Goal: Communication & Community: Participate in discussion

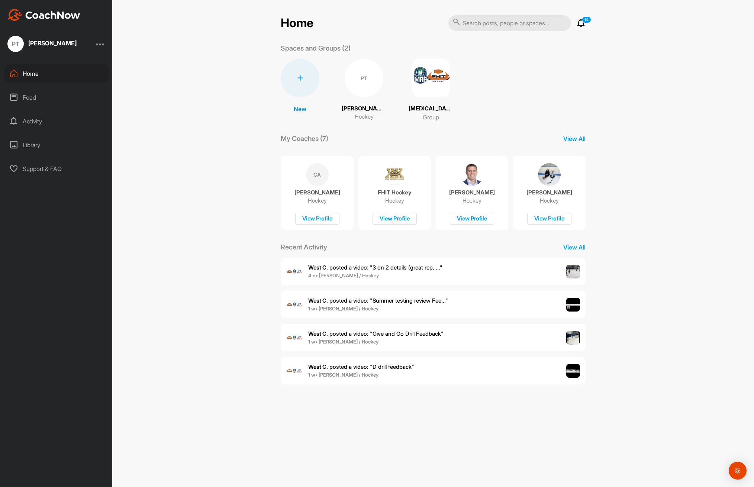
click at [393, 264] on span "West C. posted a video : " 3 on 2 details (great rep, ... "" at bounding box center [375, 267] width 134 height 7
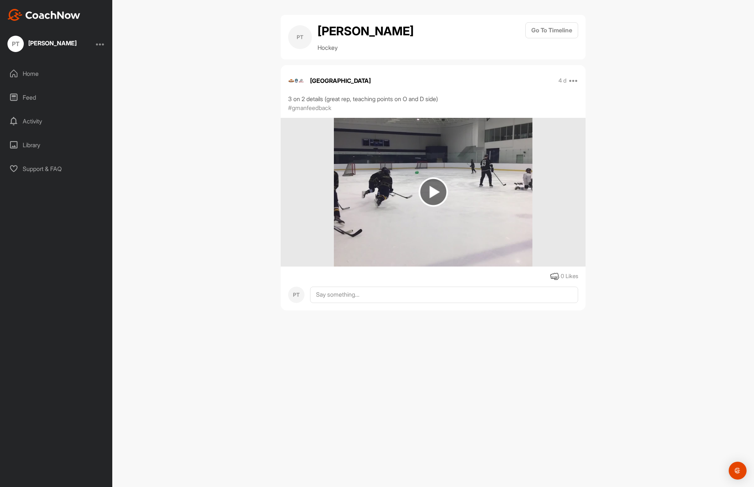
click at [434, 186] on img at bounding box center [433, 191] width 29 height 29
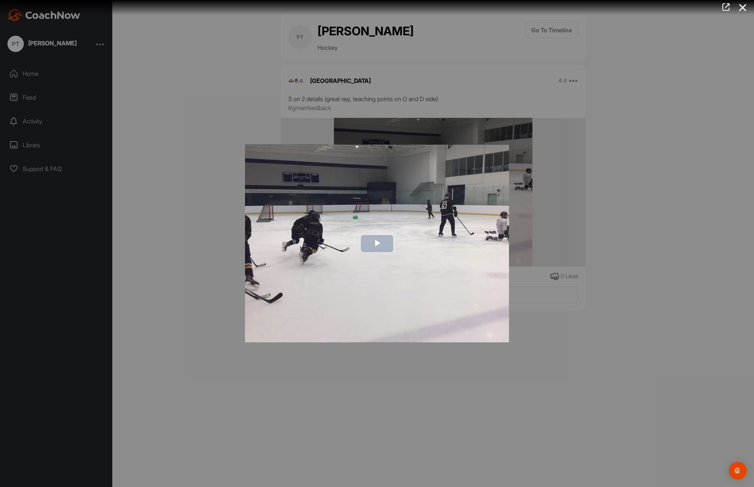
click at [377, 244] on span "Video Player" at bounding box center [377, 244] width 0 height 0
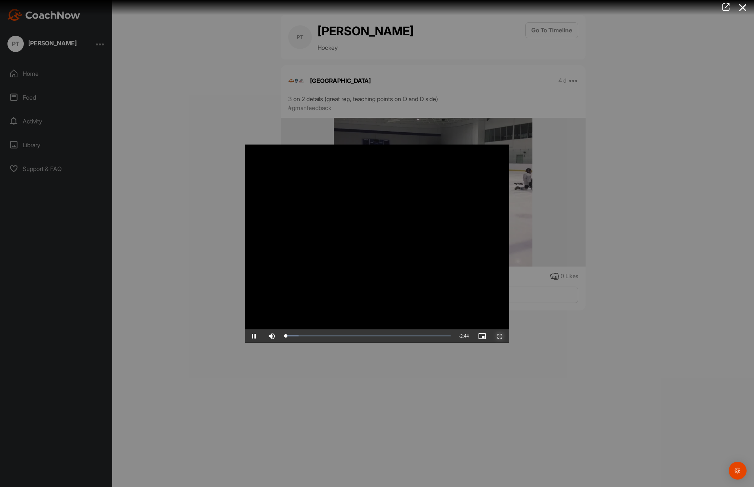
click at [501, 336] on span "Video Player" at bounding box center [500, 336] width 18 height 0
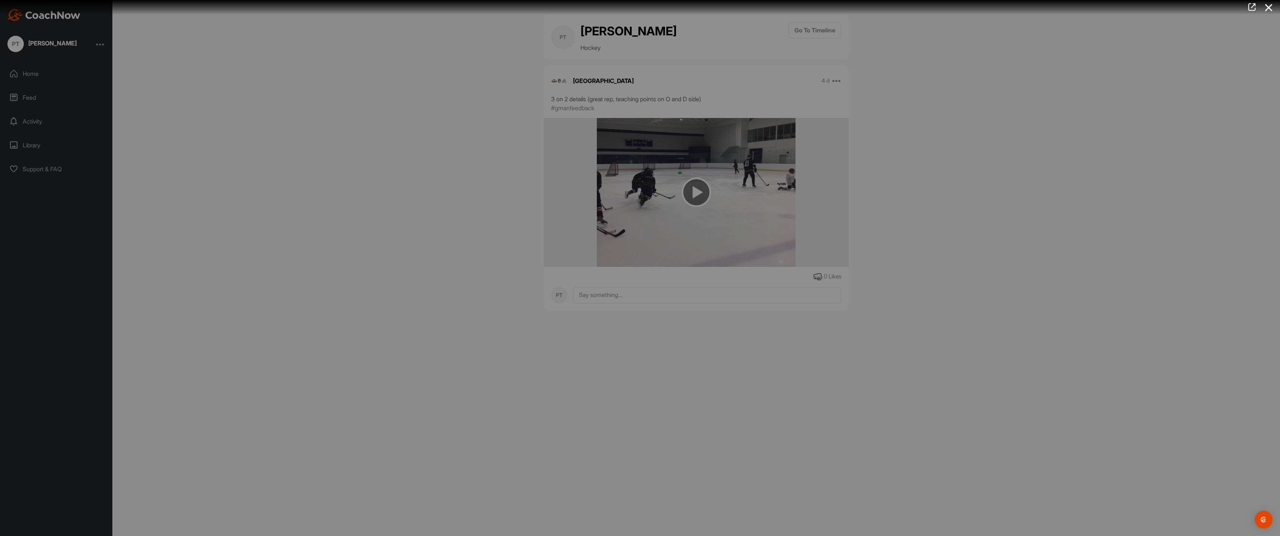
click at [754, 275] on video "Video Player" at bounding box center [639, 267] width 279 height 15
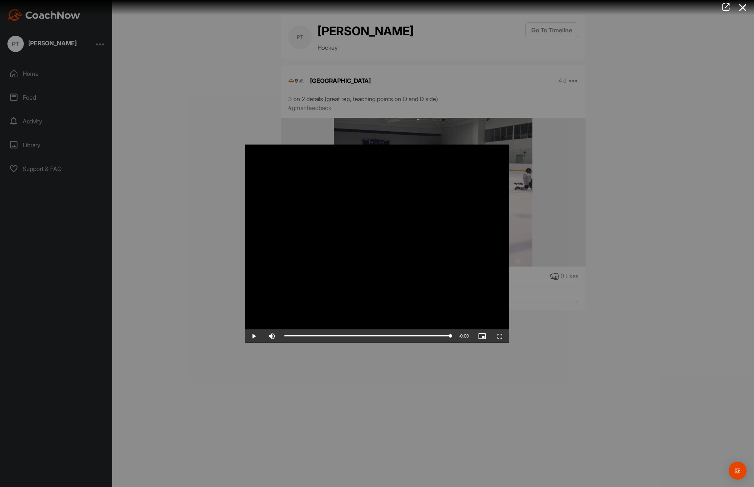
click at [197, 167] on div at bounding box center [377, 243] width 754 height 487
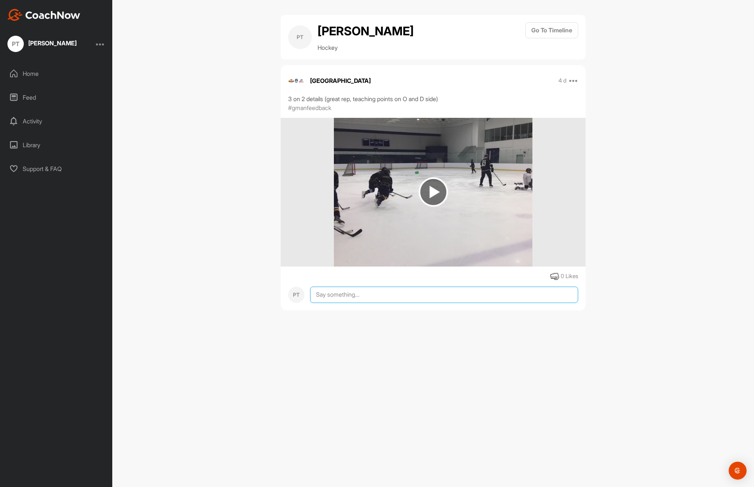
click at [331, 298] on textarea at bounding box center [444, 295] width 268 height 16
type textarea "Thank you for the feedback on offense and defense here. Appreciated.."
click at [565, 379] on button "Reply" at bounding box center [565, 375] width 28 height 16
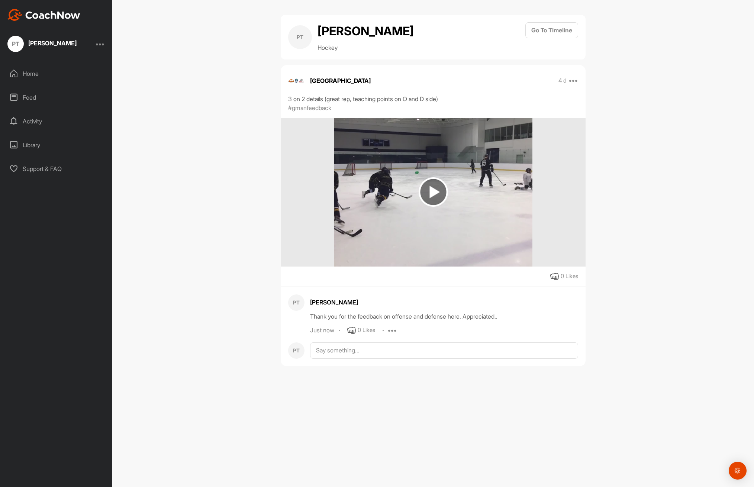
click at [48, 44] on div "[PERSON_NAME]" at bounding box center [52, 43] width 48 height 6
click at [32, 76] on div "Home" at bounding box center [56, 73] width 105 height 19
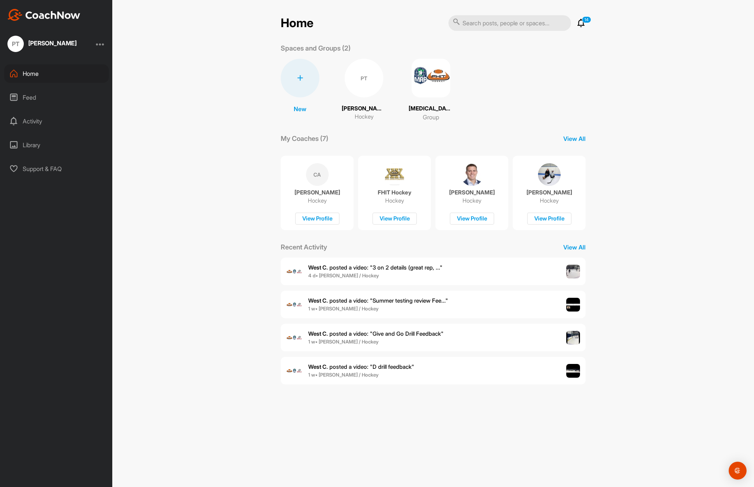
click at [396, 302] on span "West C. posted a video : " Summer testing review Fee... "" at bounding box center [378, 300] width 140 height 7
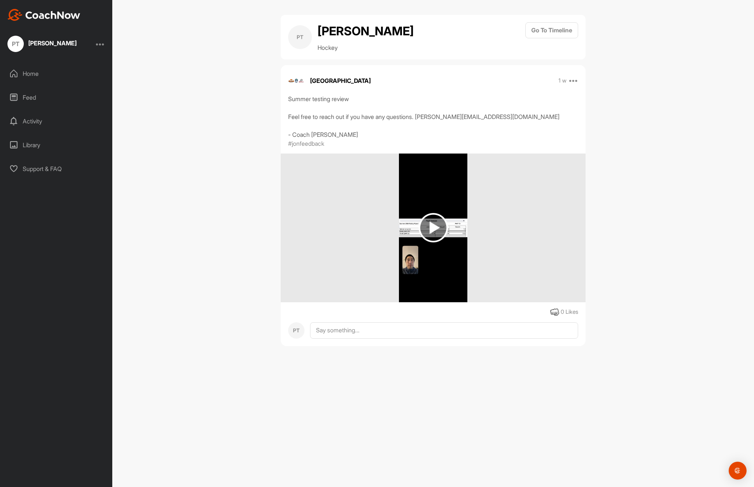
click at [433, 231] on img at bounding box center [433, 227] width 29 height 29
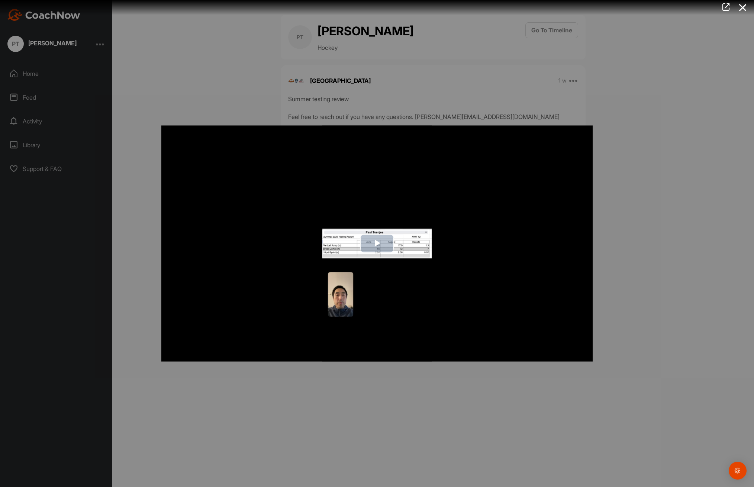
click at [377, 244] on span "Video Player" at bounding box center [377, 244] width 0 height 0
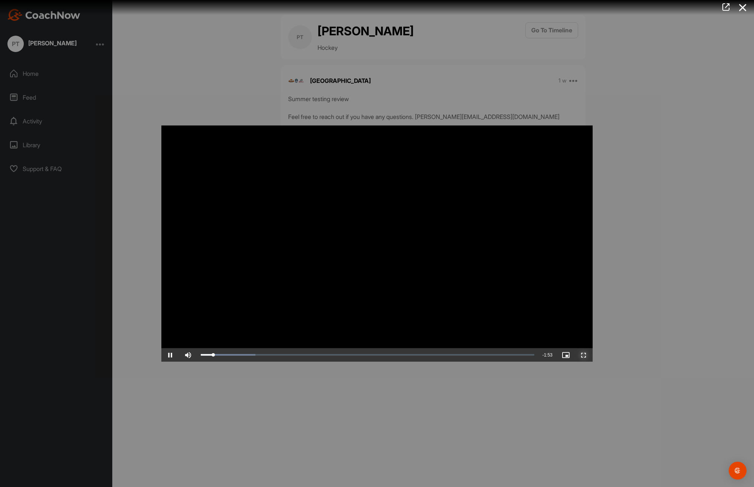
click at [584, 355] on span "Video Player" at bounding box center [584, 355] width 18 height 0
click at [743, 5] on icon at bounding box center [743, 8] width 17 height 14
